Goal: Task Accomplishment & Management: Use online tool/utility

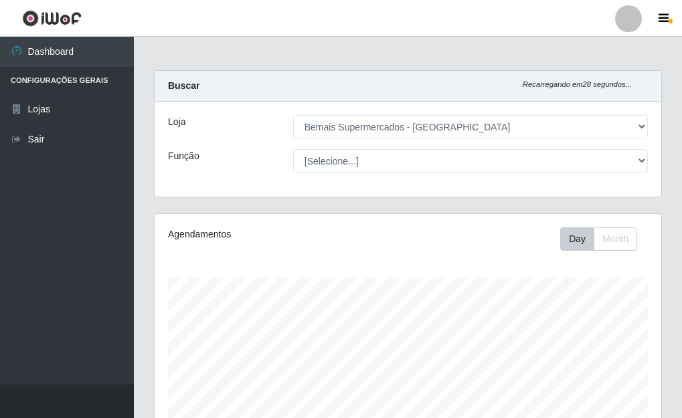
select select "249"
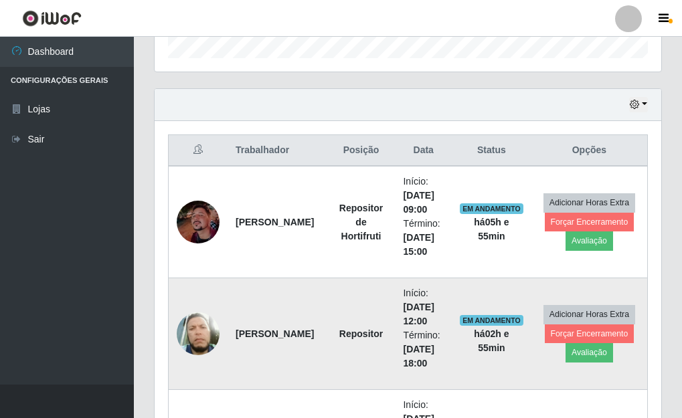
scroll to position [412, 0]
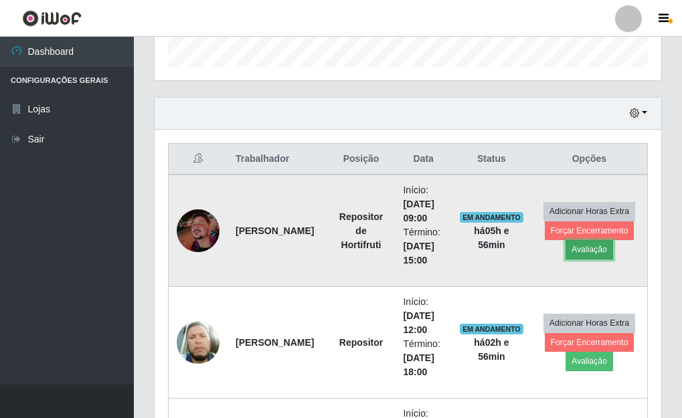
click at [594, 247] on button "Avaliação" at bounding box center [590, 249] width 48 height 19
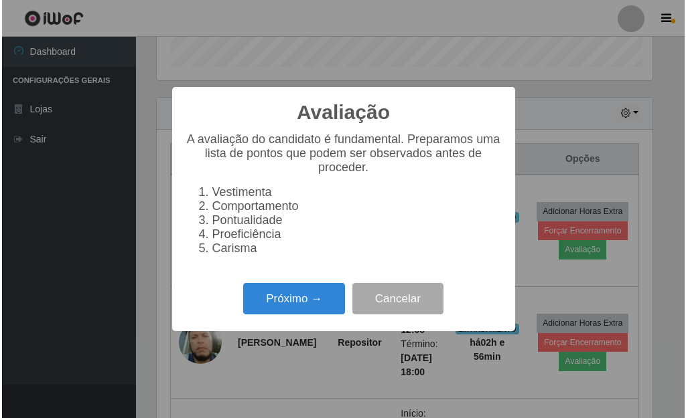
scroll to position [278, 499]
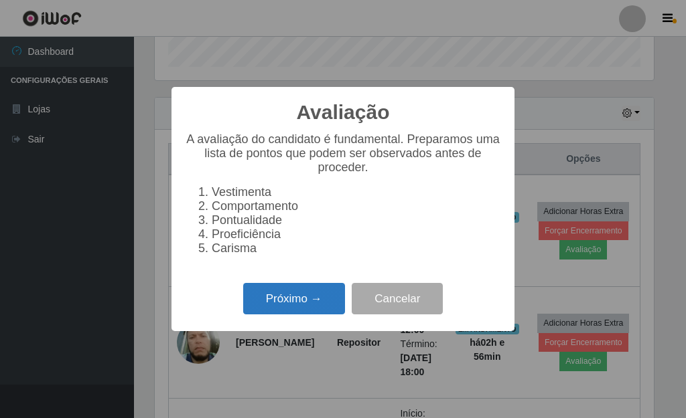
click at [304, 304] on button "Próximo →" at bounding box center [294, 298] width 102 height 31
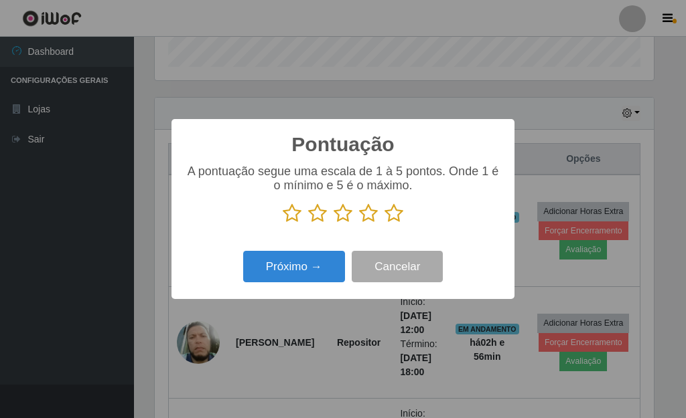
click at [387, 216] on icon at bounding box center [393, 214] width 19 height 20
click at [384, 224] on input "radio" at bounding box center [384, 224] width 0 height 0
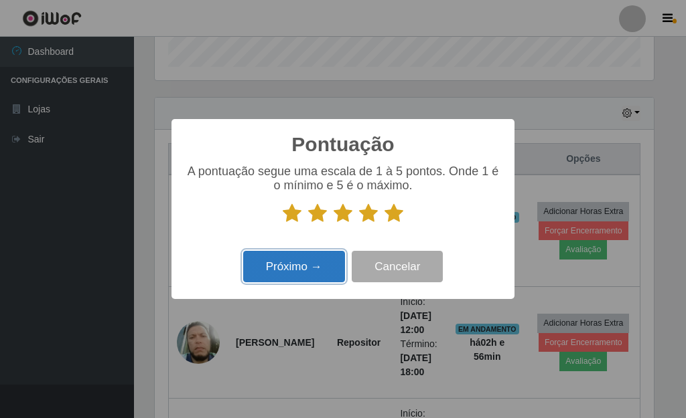
click at [315, 258] on button "Próximo →" at bounding box center [294, 266] width 102 height 31
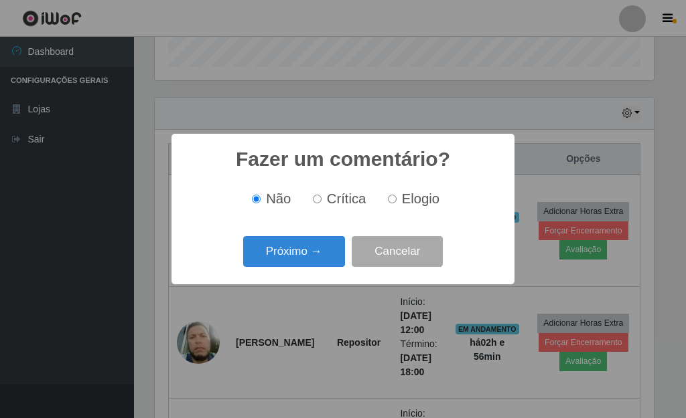
click at [315, 258] on button "Próximo →" at bounding box center [294, 251] width 102 height 31
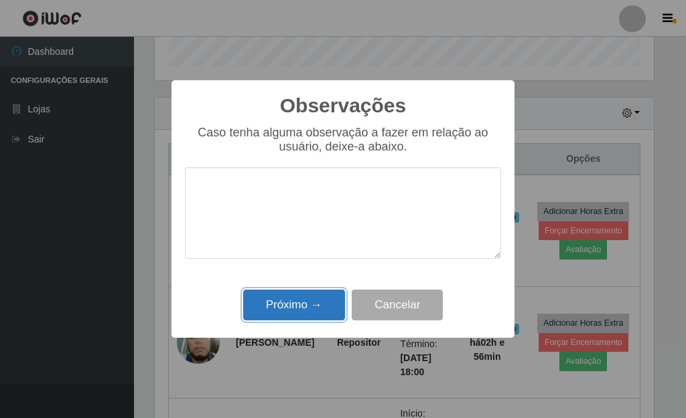
click at [315, 294] on button "Próximo →" at bounding box center [294, 305] width 102 height 31
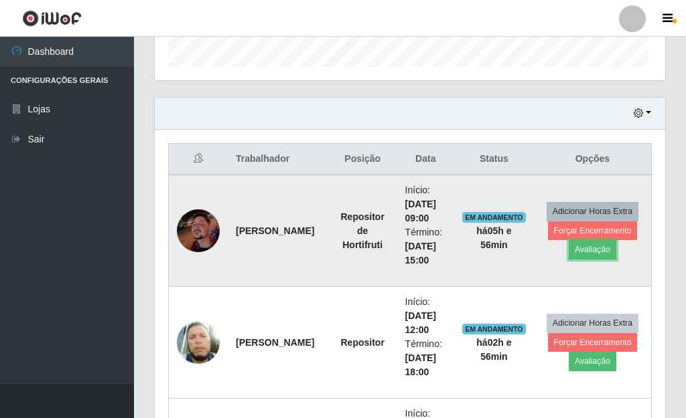
scroll to position [278, 507]
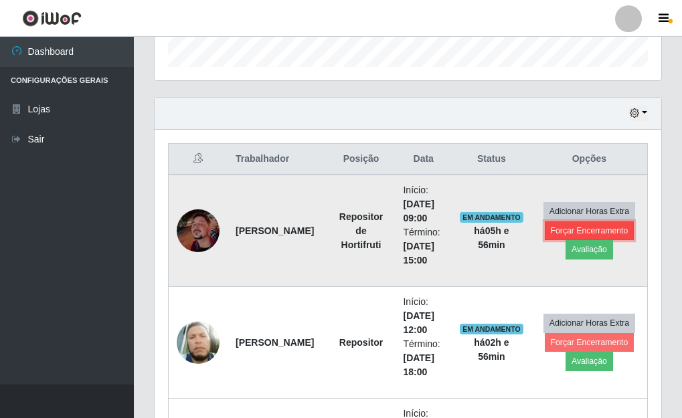
click at [567, 234] on button "Forçar Encerramento" at bounding box center [590, 231] width 90 height 19
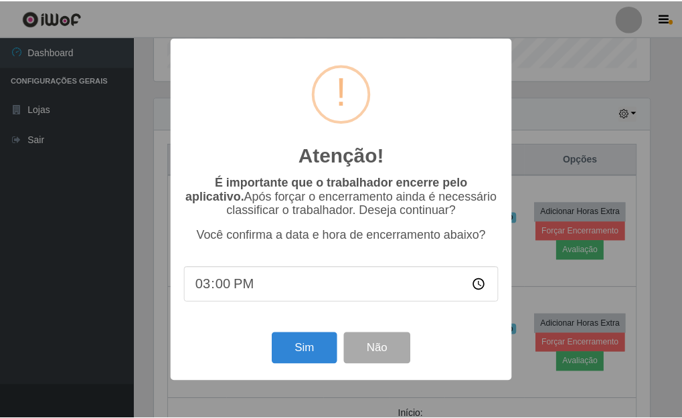
scroll to position [278, 499]
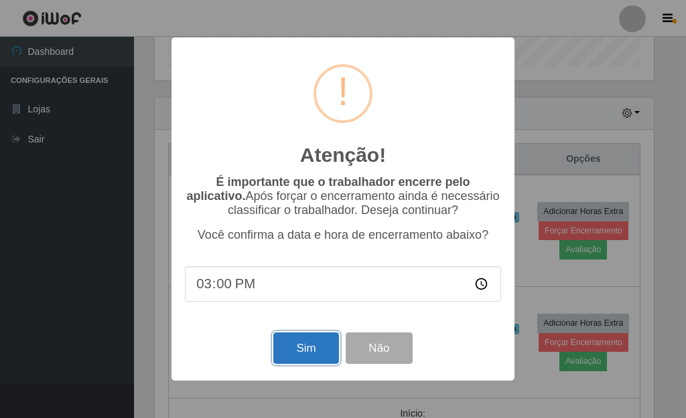
click at [306, 347] on button "Sim" at bounding box center [305, 348] width 65 height 31
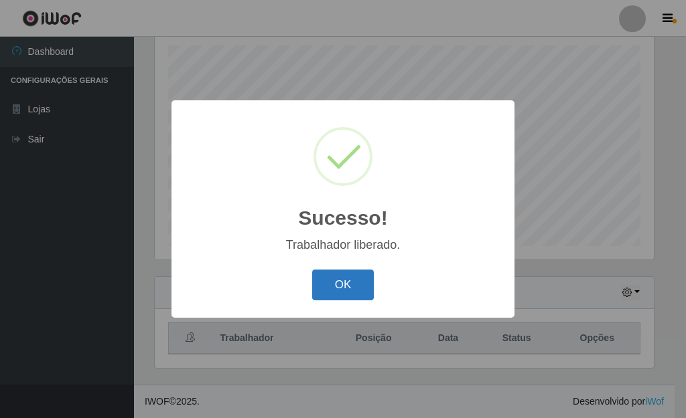
click at [352, 287] on button "OK" at bounding box center [343, 285] width 62 height 31
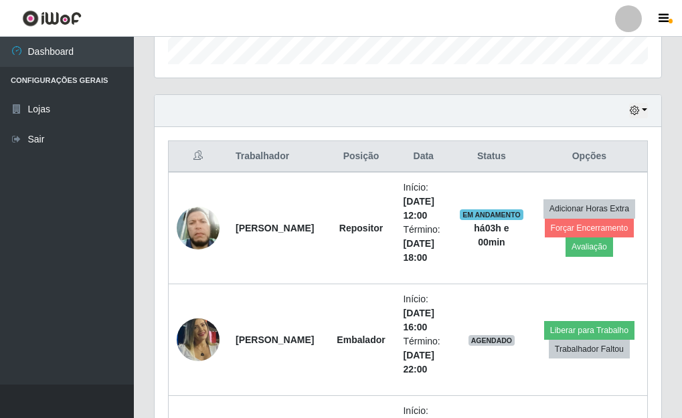
scroll to position [402, 0]
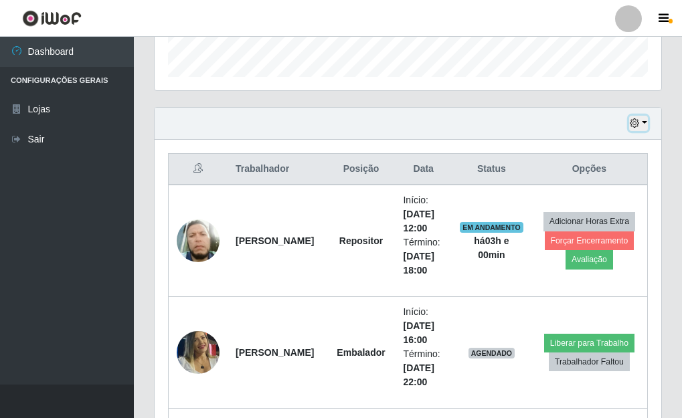
click at [643, 124] on button "button" at bounding box center [638, 123] width 19 height 15
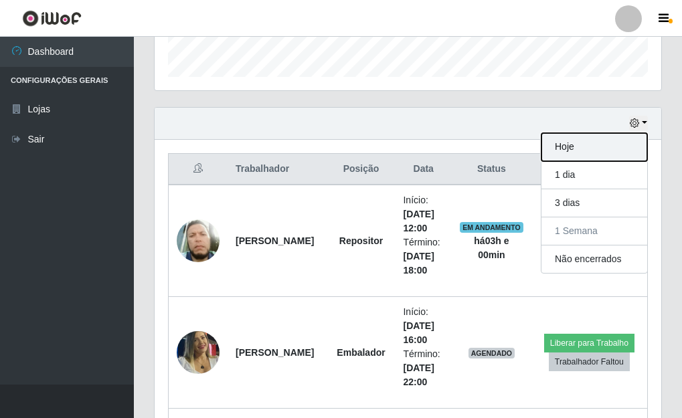
click at [568, 146] on button "Hoje" at bounding box center [595, 147] width 106 height 28
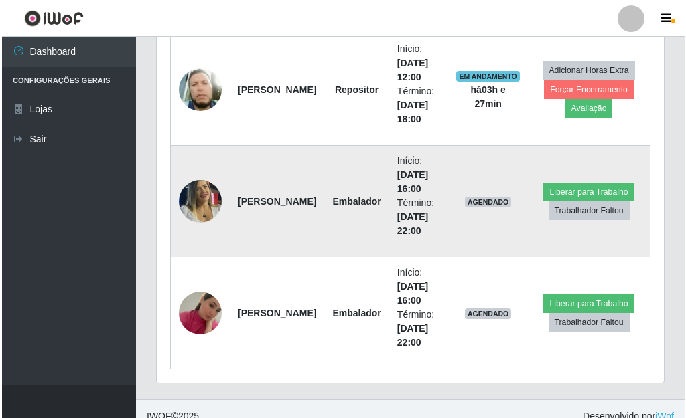
scroll to position [568, 0]
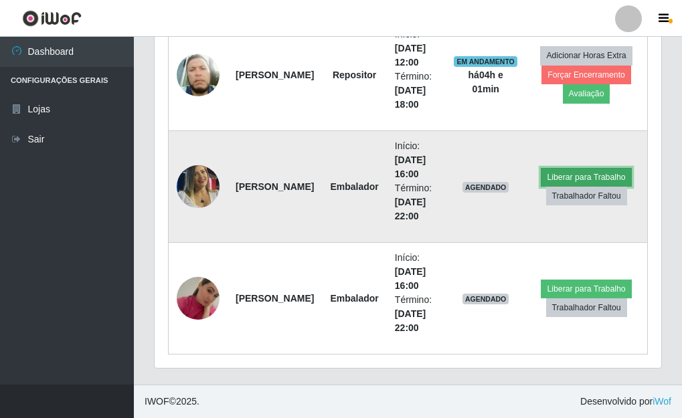
click at [565, 169] on button "Liberar para Trabalho" at bounding box center [586, 177] width 90 height 19
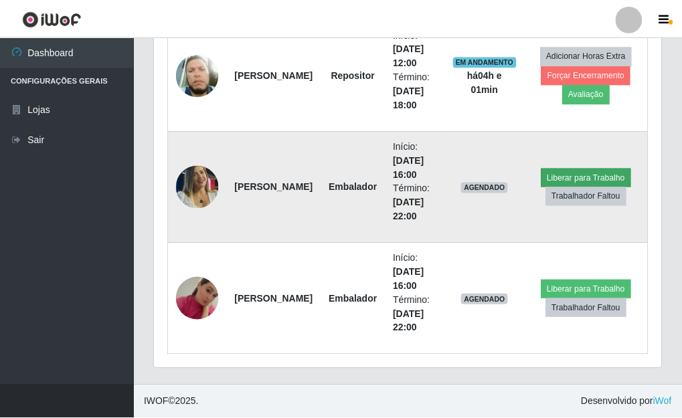
scroll to position [278, 499]
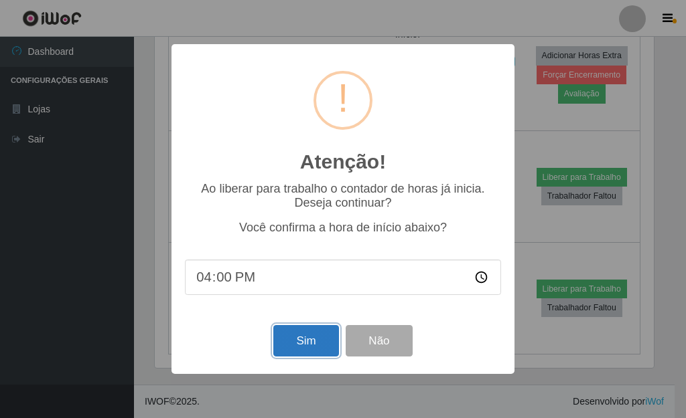
click at [303, 339] on button "Sim" at bounding box center [305, 340] width 65 height 31
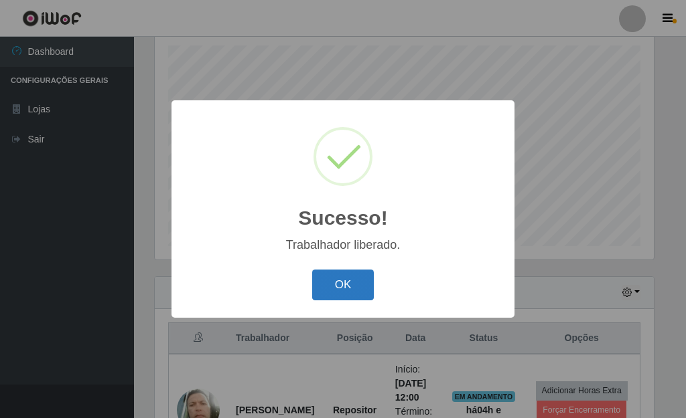
drag, startPoint x: 315, startPoint y: 307, endPoint x: 337, endPoint y: 281, distance: 33.7
click at [337, 281] on button "OK" at bounding box center [343, 285] width 62 height 31
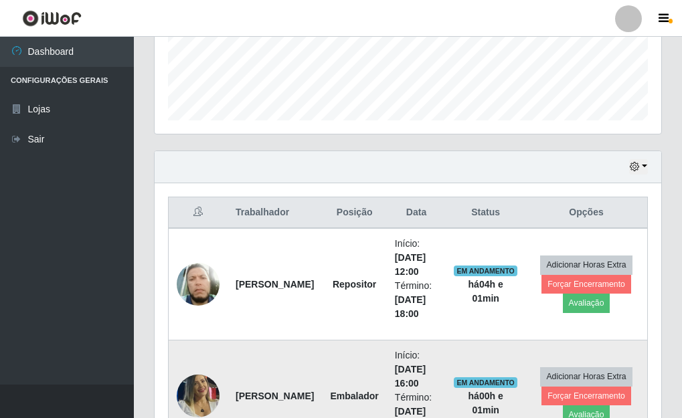
scroll to position [568, 0]
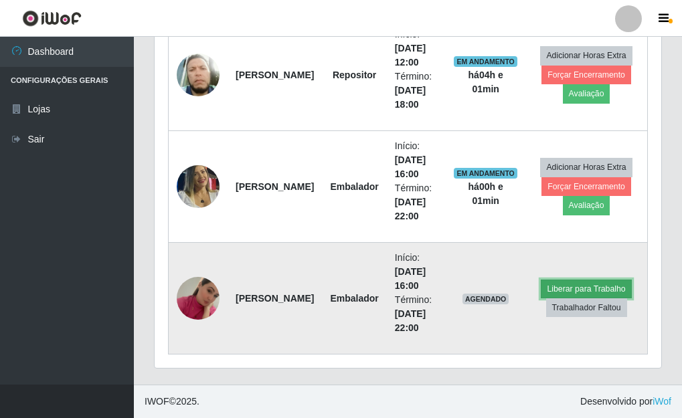
click at [556, 287] on button "Liberar para Trabalho" at bounding box center [586, 289] width 90 height 19
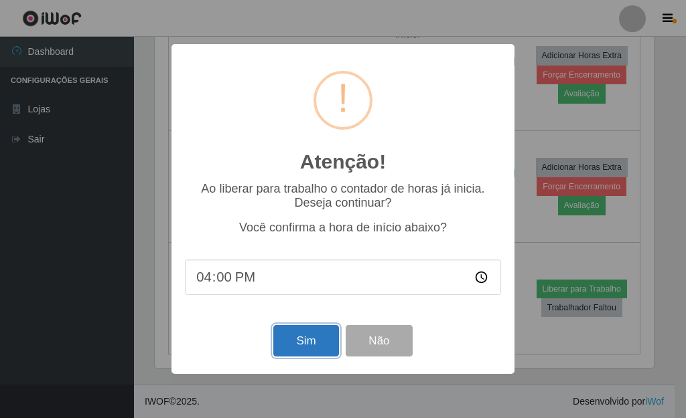
click at [307, 344] on button "Sim" at bounding box center [305, 340] width 65 height 31
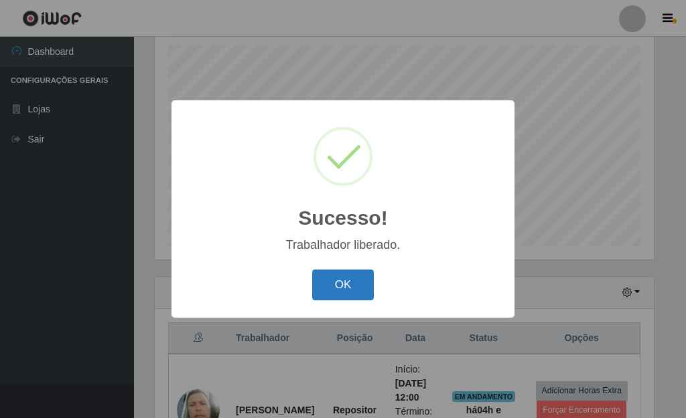
click at [342, 295] on button "OK" at bounding box center [343, 285] width 62 height 31
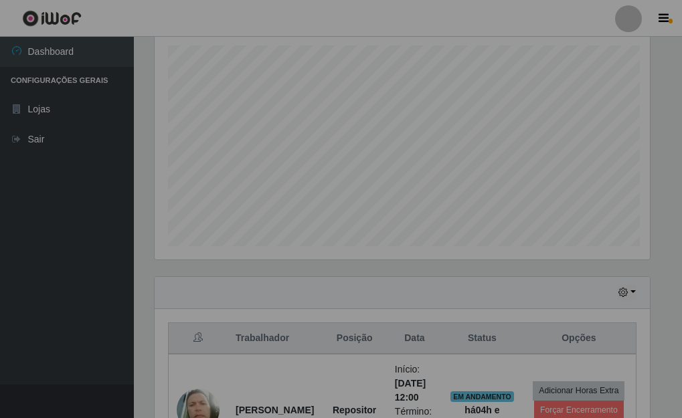
scroll to position [278, 507]
